Goal: Book appointment/travel/reservation

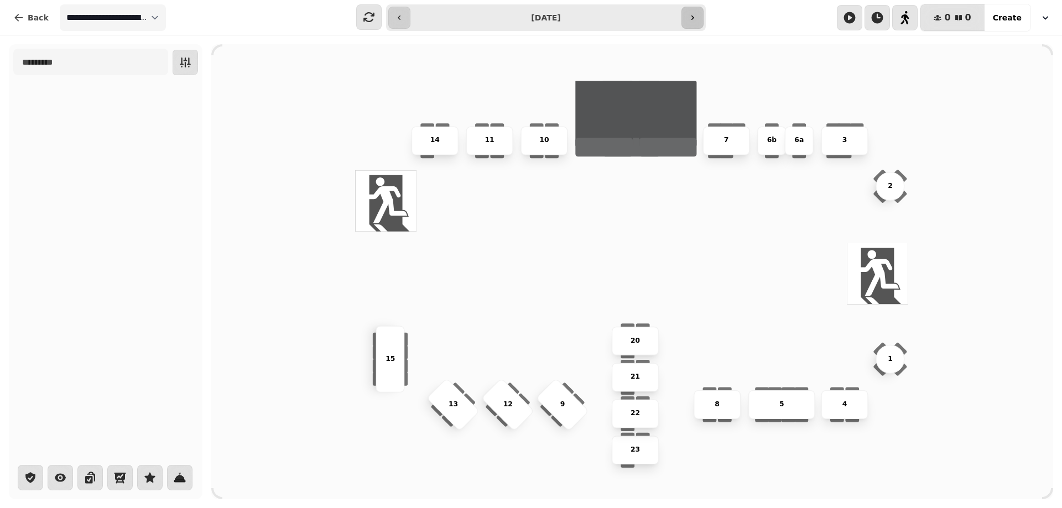
click at [698, 22] on button "button" at bounding box center [692, 18] width 22 height 22
click at [393, 20] on button "button" at bounding box center [399, 18] width 22 height 22
type input "**********"
